Goal: Transaction & Acquisition: Download file/media

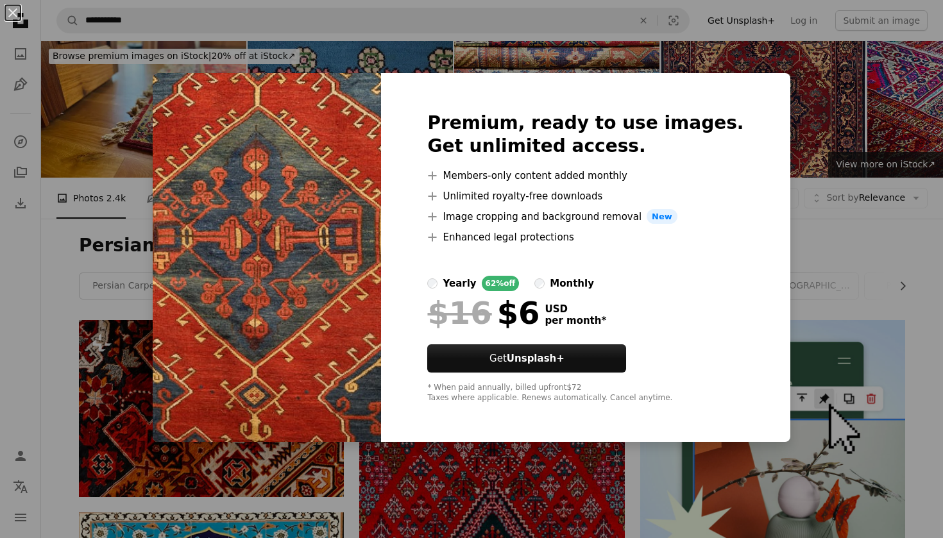
scroll to position [912, 0]
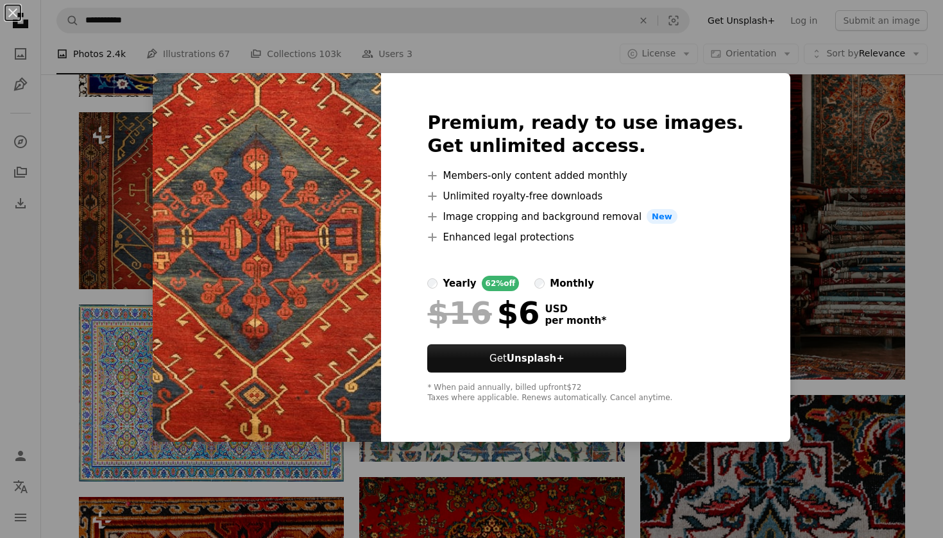
click at [133, 221] on div "An X shape Premium, ready to use images. Get unlimited access. A plus sign Memb…" at bounding box center [471, 269] width 943 height 538
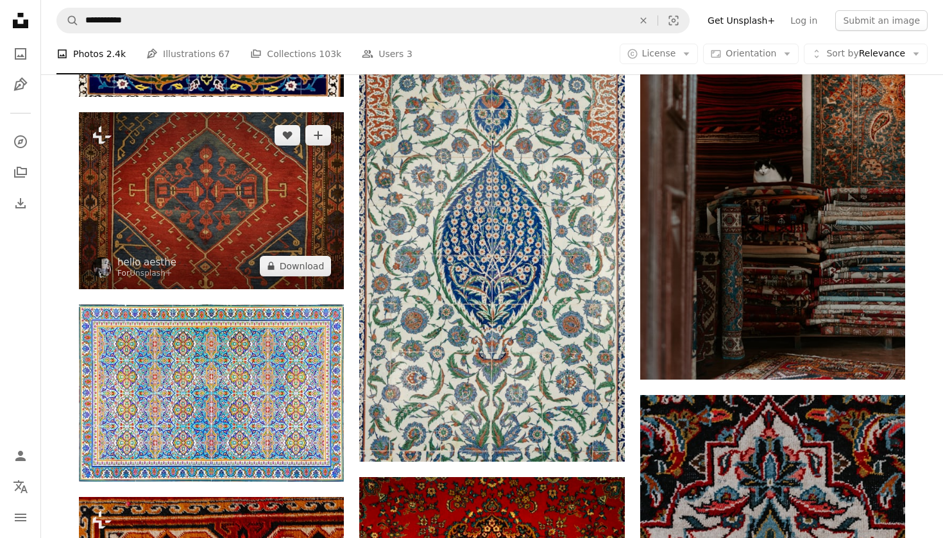
click at [227, 181] on img at bounding box center [211, 200] width 265 height 176
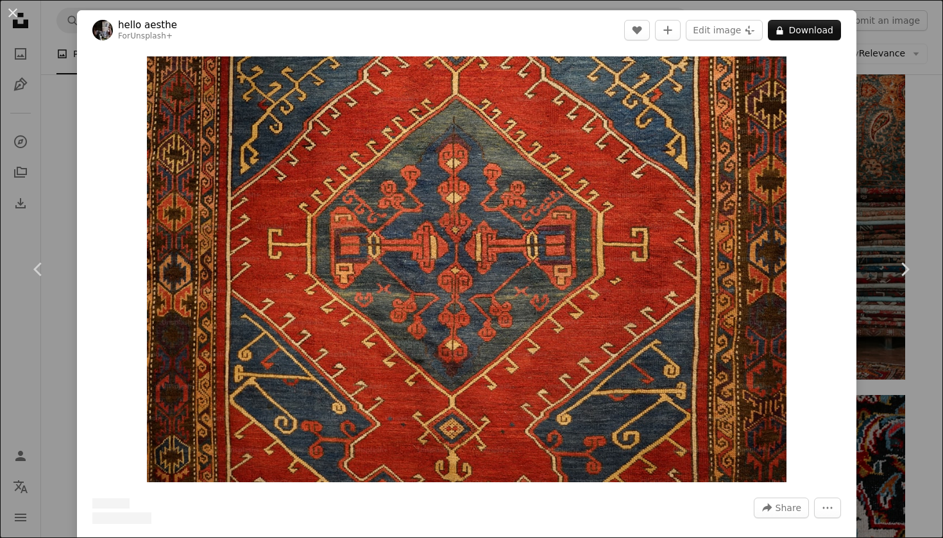
click at [227, 181] on img "Zoom in on this image" at bounding box center [466, 269] width 639 height 426
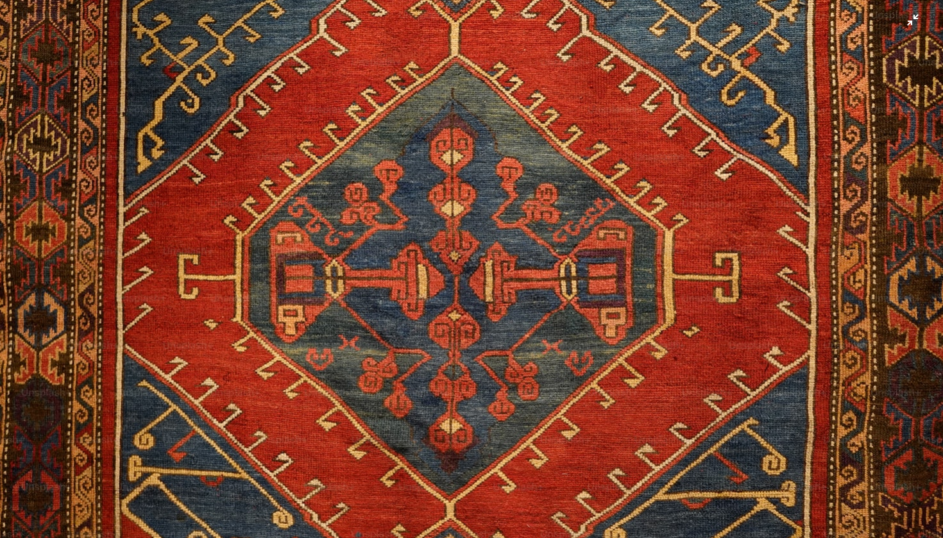
scroll to position [46, 0]
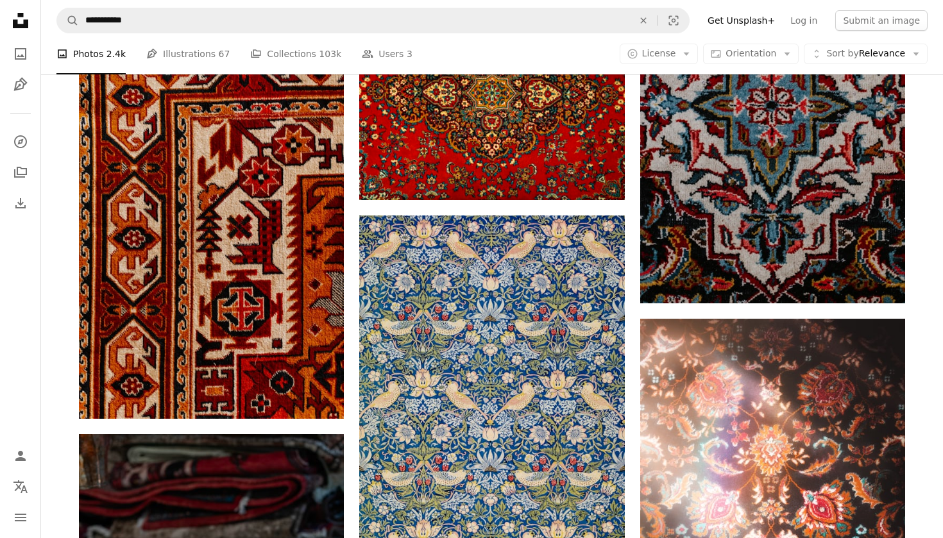
scroll to position [1402, 0]
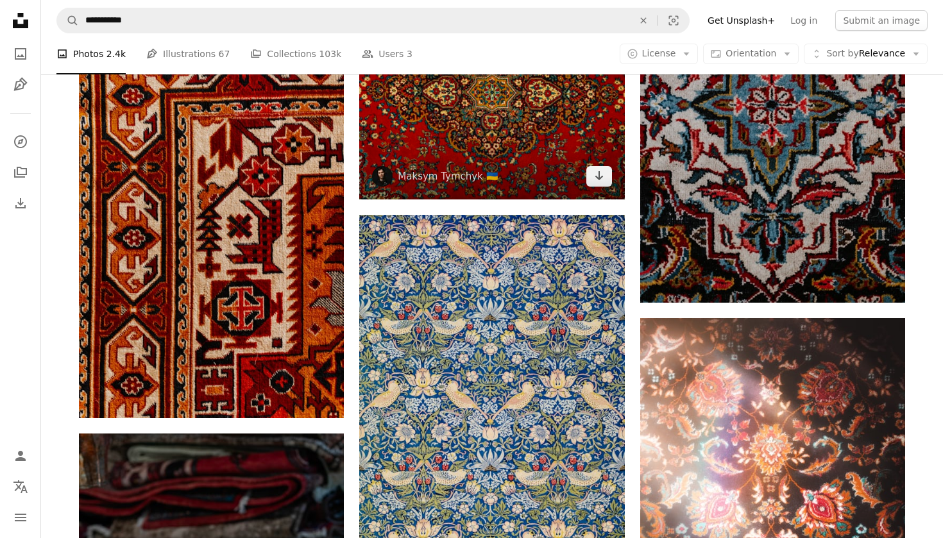
click at [502, 166] on img at bounding box center [491, 93] width 265 height 212
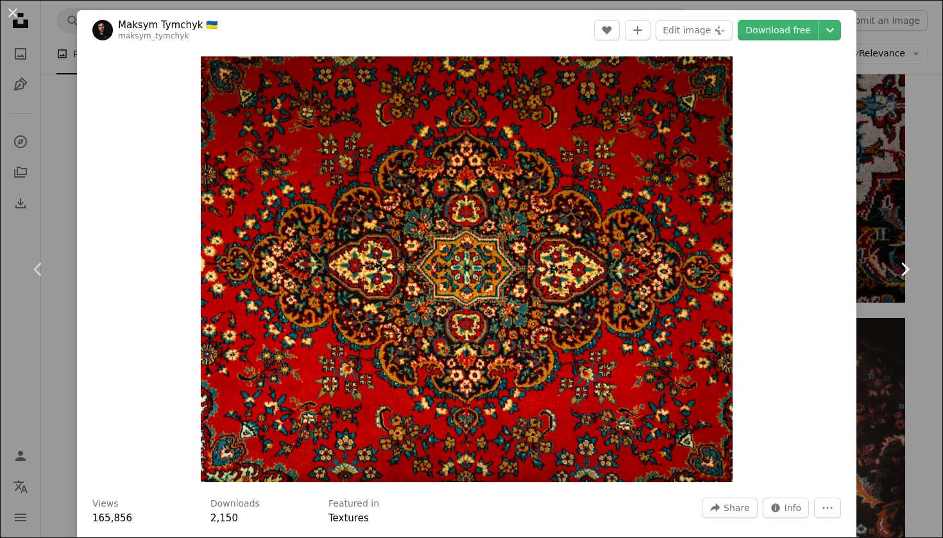
click at [912, 278] on icon "Chevron right" at bounding box center [904, 269] width 21 height 21
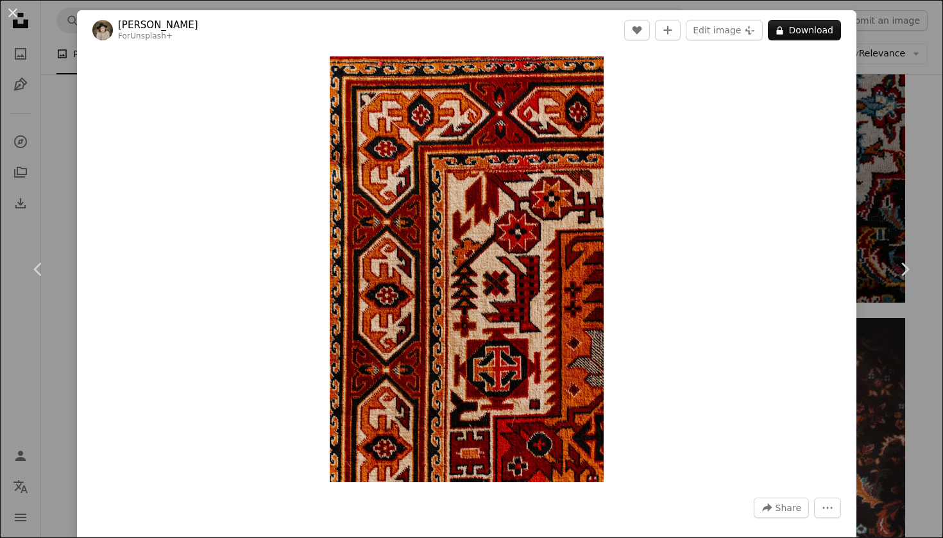
click at [914, 167] on div "An X shape Chevron left Chevron right Kateryna Hliznitsova For Unsplash+ A hear…" at bounding box center [471, 269] width 943 height 538
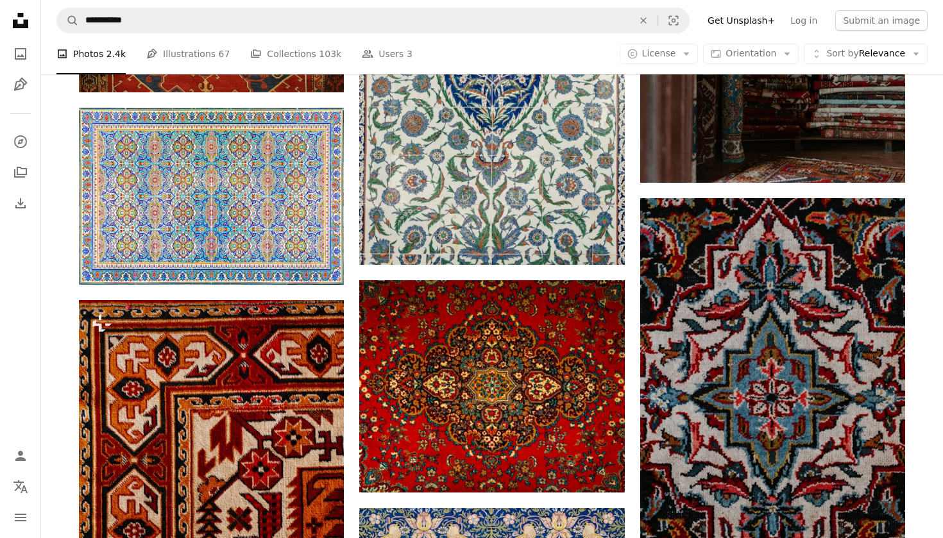
scroll to position [1101, 0]
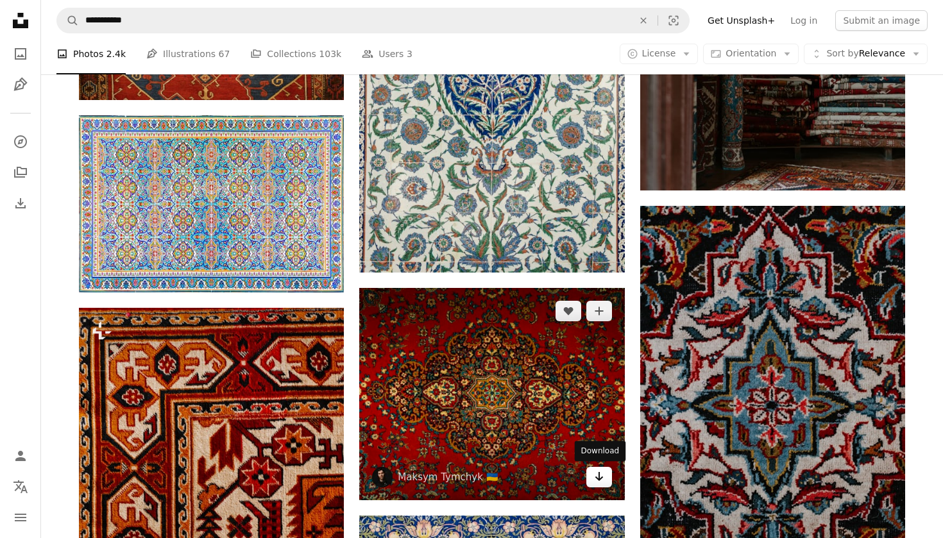
click at [598, 476] on icon "Arrow pointing down" at bounding box center [599, 476] width 10 height 15
